Goal: Information Seeking & Learning: Learn about a topic

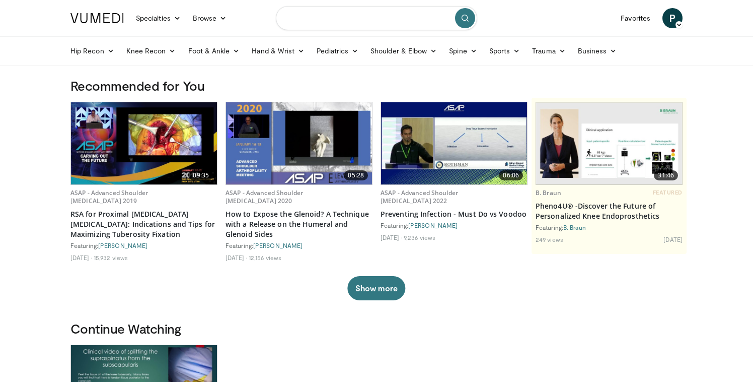
click at [343, 22] on input "Search topics, interventions" at bounding box center [376, 18] width 201 height 24
type input "**********"
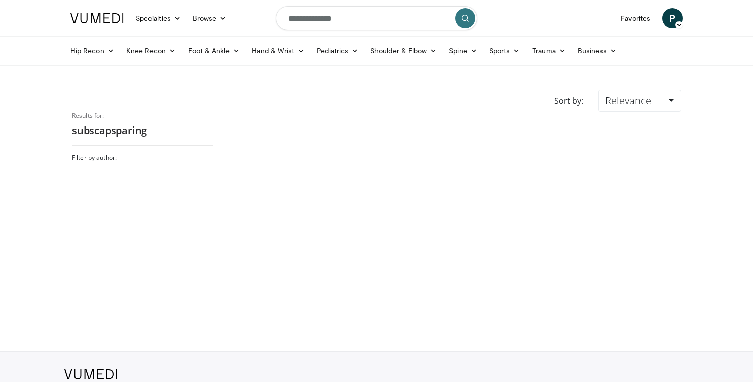
click at [254, 140] on div at bounding box center [454, 221] width 468 height 219
click at [388, 51] on link "Shoulder & Elbow" at bounding box center [403, 51] width 79 height 20
click at [368, 95] on link "Shoulder" at bounding box center [383, 91] width 120 height 16
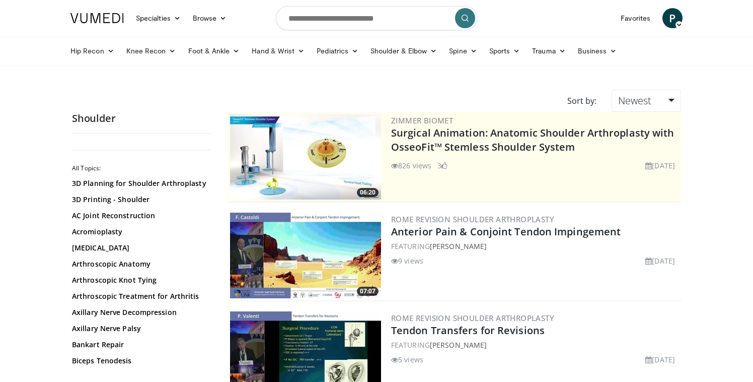
click at [462, 21] on icon "submit" at bounding box center [465, 18] width 8 height 8
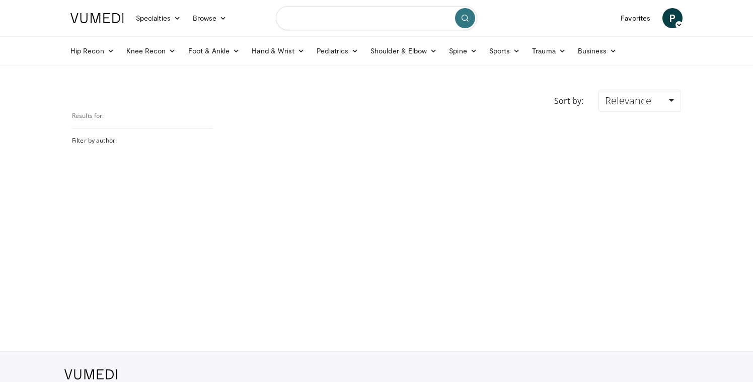
click at [376, 18] on input "Search topics, interventions" at bounding box center [376, 18] width 201 height 24
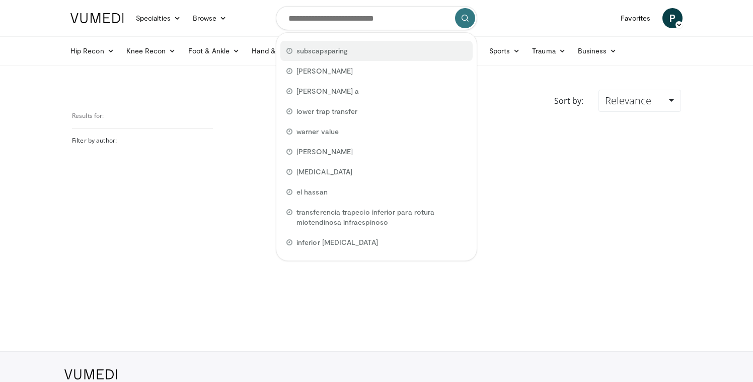
click at [316, 51] on span "subscapsparing" at bounding box center [321, 51] width 51 height 10
type input "**********"
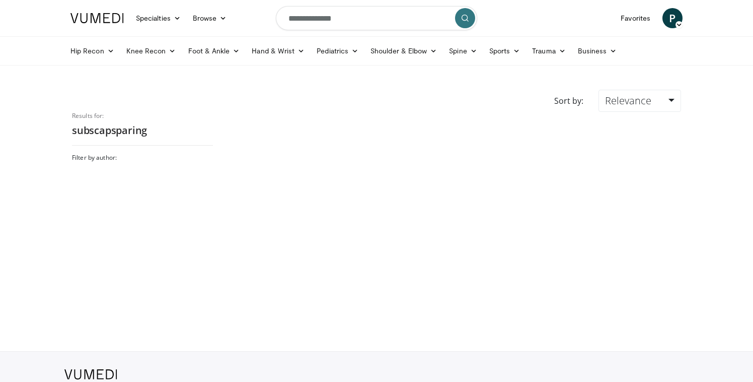
click at [319, 21] on input "**********" at bounding box center [376, 18] width 201 height 24
type input "**********"
click at [462, 25] on button "submit" at bounding box center [465, 18] width 20 height 20
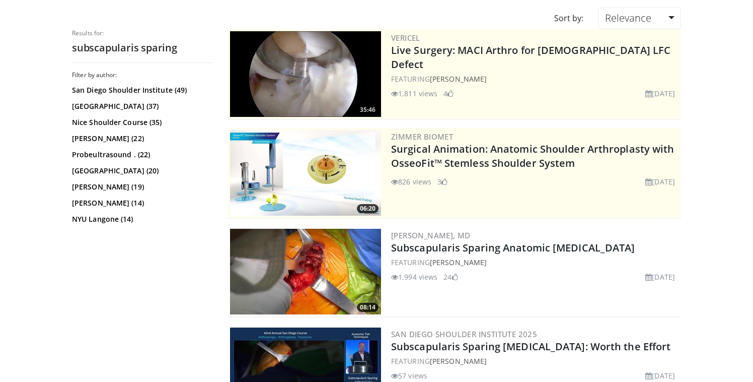
scroll to position [111, 0]
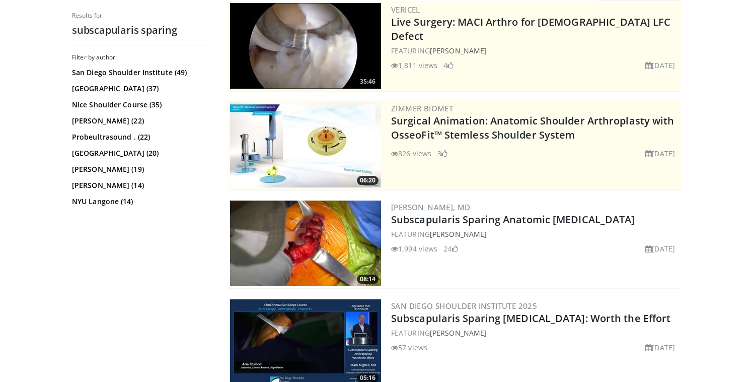
click at [317, 241] on img at bounding box center [305, 243] width 151 height 86
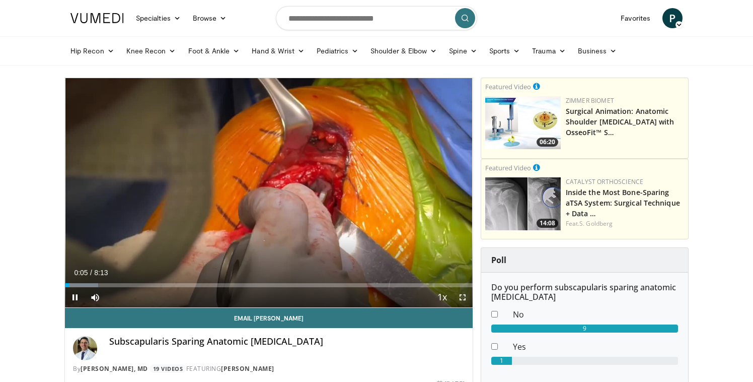
click at [463, 293] on span "Video Player" at bounding box center [462, 297] width 20 height 20
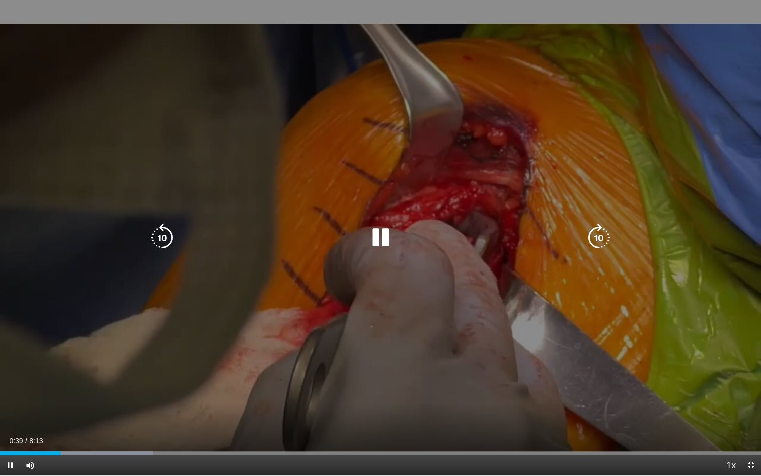
click at [345, 381] on div "10 seconds Tap to unmute" at bounding box center [380, 237] width 761 height 475
click at [280, 381] on div "10 seconds Tap to unmute" at bounding box center [380, 237] width 761 height 475
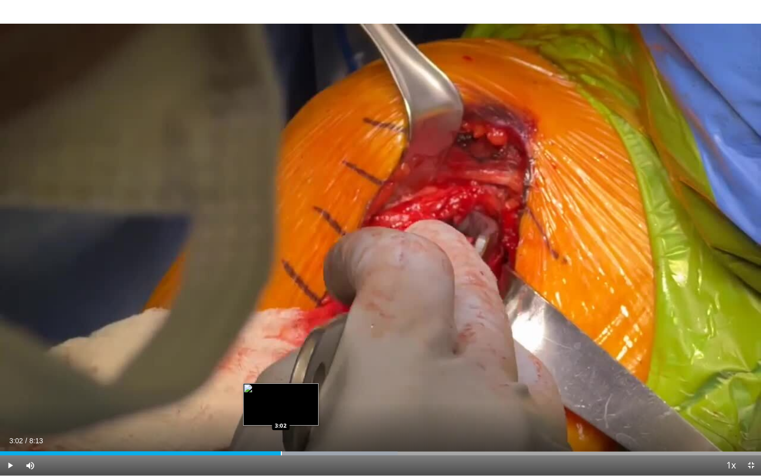
click at [281, 381] on div "Progress Bar" at bounding box center [281, 453] width 1 height 4
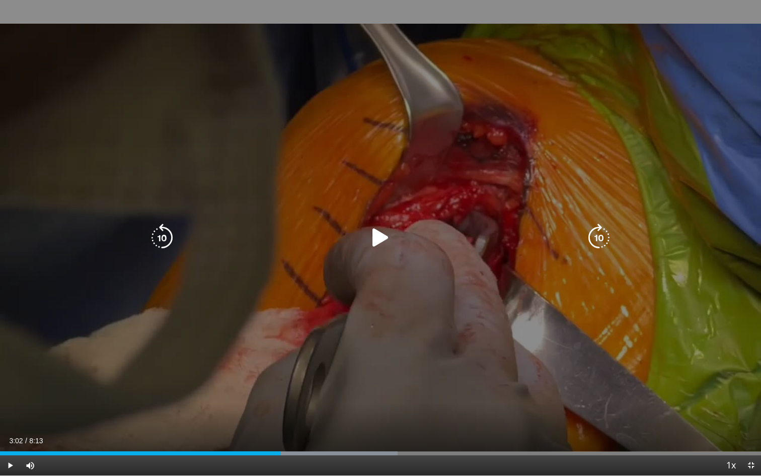
click at [381, 232] on icon "Video Player" at bounding box center [380, 237] width 28 height 28
click at [395, 315] on div "10 seconds Tap to unmute" at bounding box center [380, 237] width 761 height 475
click at [382, 283] on div "10 seconds Tap to unmute" at bounding box center [380, 237] width 761 height 475
click at [427, 293] on div "10 seconds Tap to unmute" at bounding box center [380, 237] width 761 height 475
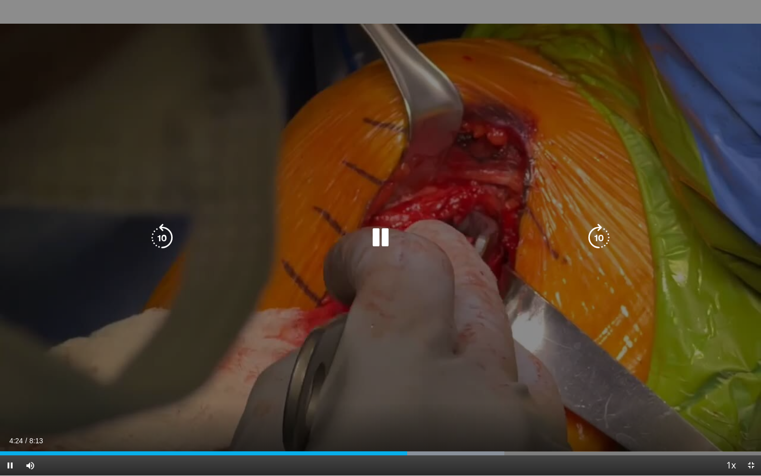
click at [396, 350] on div "10 seconds Tap to unmute" at bounding box center [380, 237] width 761 height 475
click at [384, 321] on div "10 seconds Tap to unmute" at bounding box center [380, 237] width 761 height 475
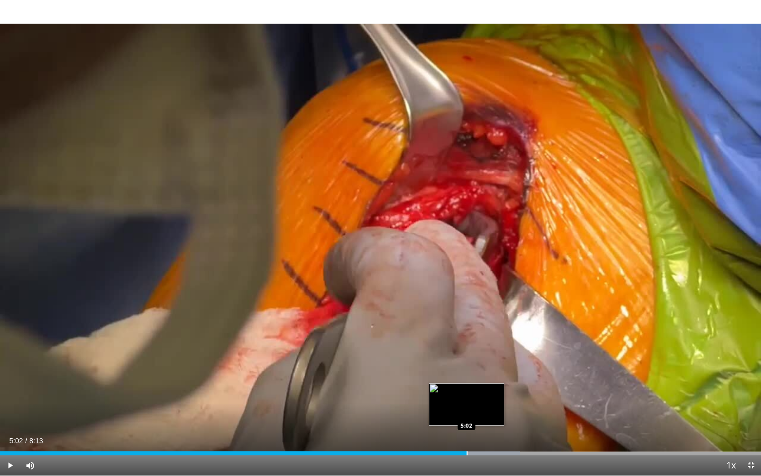
click at [467, 381] on div "Progress Bar" at bounding box center [467, 453] width 1 height 4
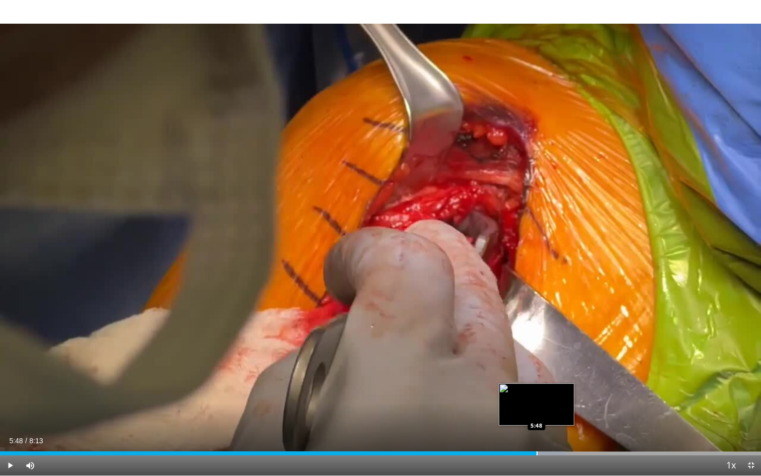
click at [537, 381] on div "Loaded : 74.34% 5:48 5:48" at bounding box center [380, 450] width 761 height 10
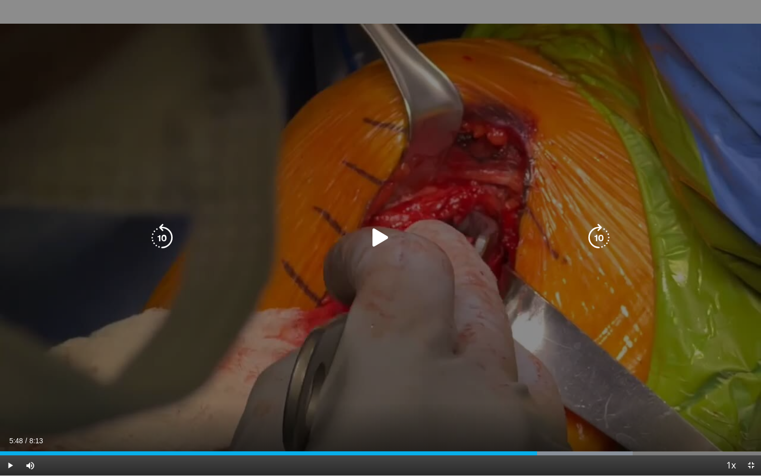
click at [24, 55] on div "10 seconds Tap to unmute" at bounding box center [380, 237] width 761 height 475
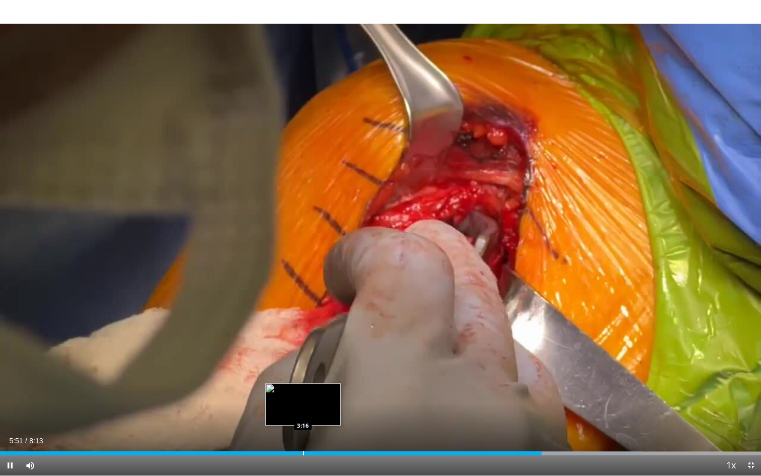
click at [303, 381] on div "Progress Bar" at bounding box center [303, 453] width 1 height 4
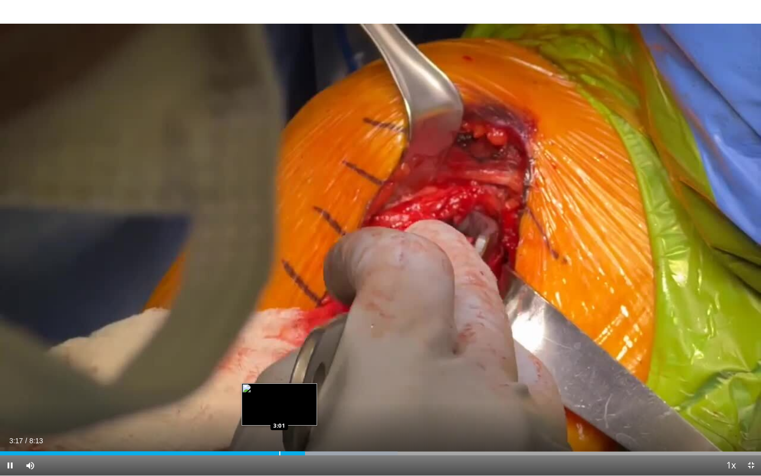
click at [279, 381] on div "Progress Bar" at bounding box center [279, 453] width 1 height 4
click at [279, 381] on video-js "**********" at bounding box center [380, 238] width 761 height 476
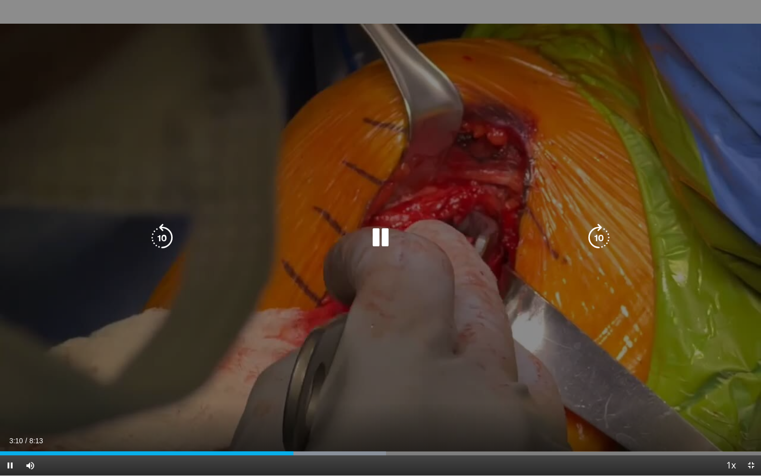
click at [288, 368] on div "10 seconds Tap to unmute" at bounding box center [380, 237] width 761 height 475
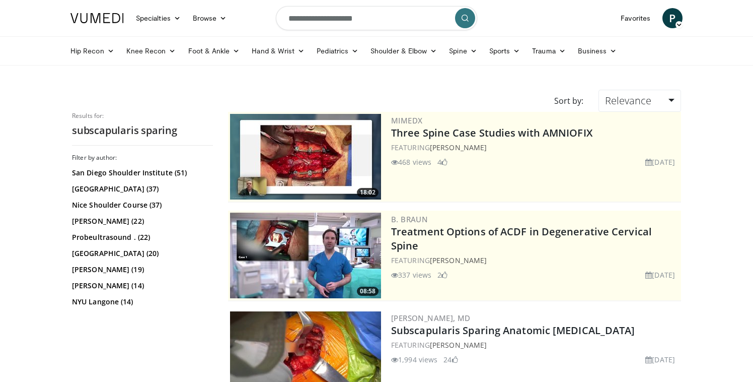
click at [465, 19] on icon "submit" at bounding box center [465, 18] width 8 height 8
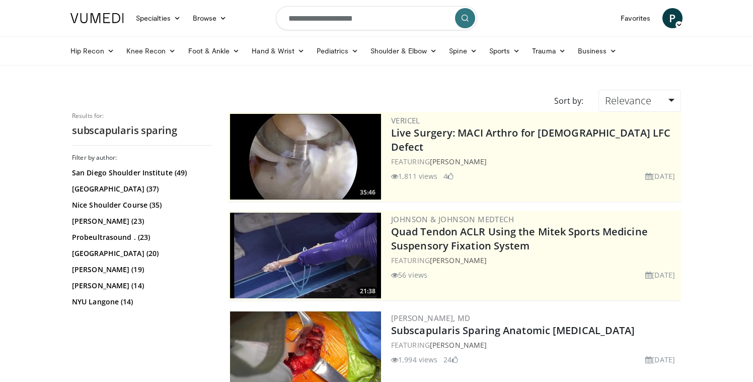
click at [319, 169] on img at bounding box center [305, 157] width 151 height 86
click at [397, 54] on link "Shoulder & Elbow" at bounding box center [403, 51] width 79 height 20
click at [386, 97] on link "Shoulder" at bounding box center [383, 91] width 120 height 16
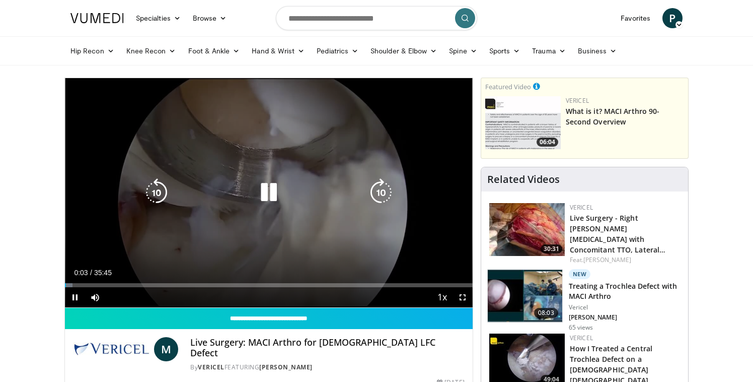
click at [265, 190] on icon "Video Player" at bounding box center [269, 192] width 28 height 28
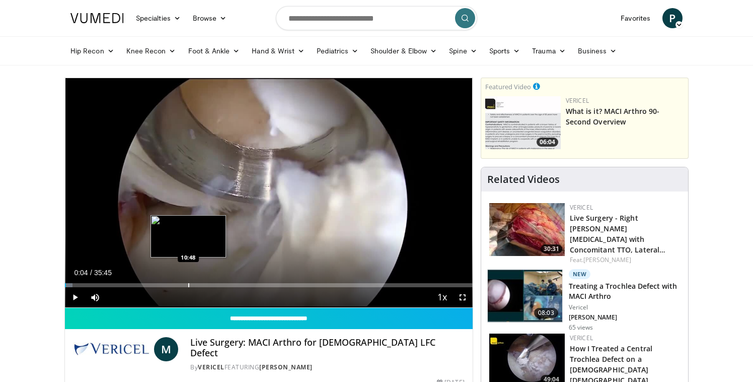
click at [188, 285] on div "Progress Bar" at bounding box center [188, 285] width 1 height 4
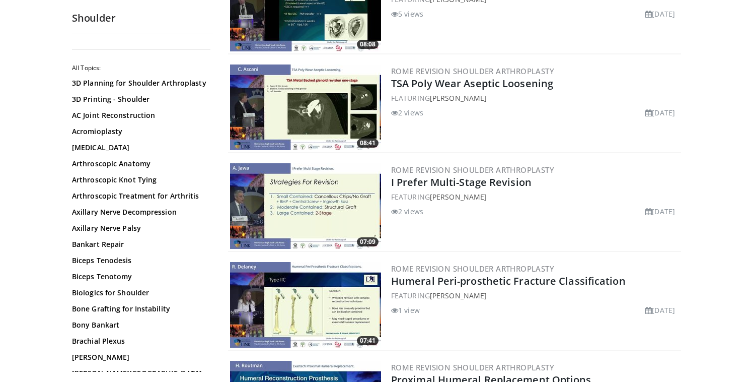
scroll to position [348, 0]
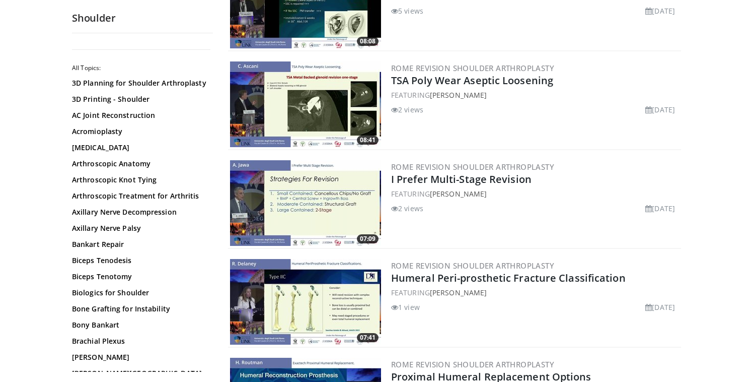
click at [333, 203] on img at bounding box center [305, 203] width 151 height 86
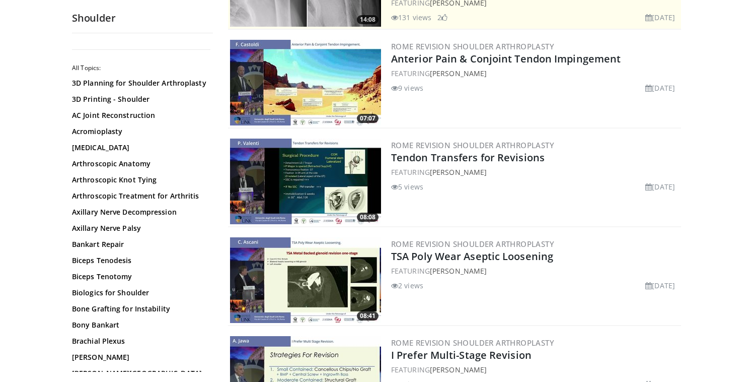
scroll to position [0, 0]
